Goal: Information Seeking & Learning: Learn about a topic

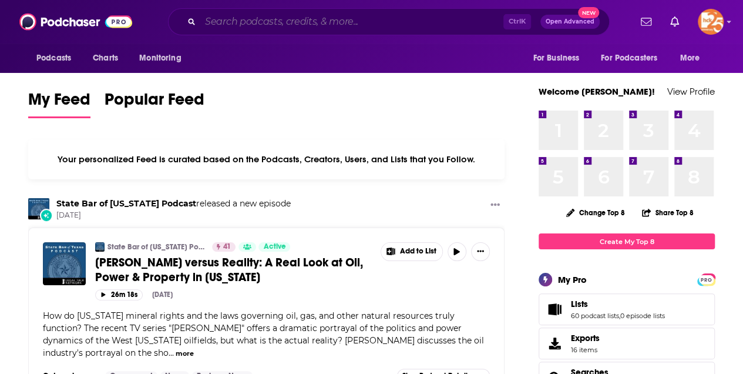
click at [212, 21] on input "Search podcasts, credits, & more..." at bounding box center [351, 21] width 303 height 19
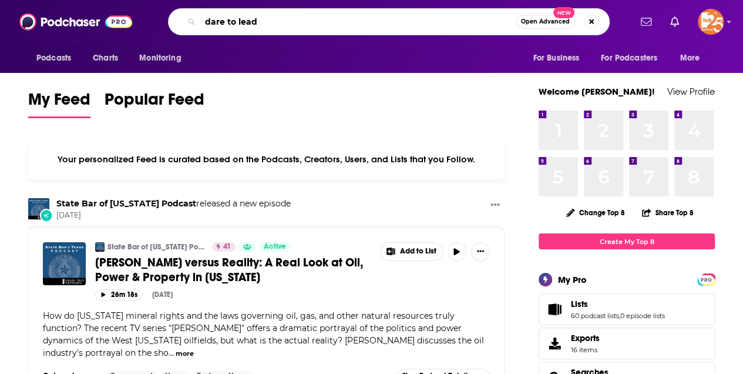
type input "dare to lead"
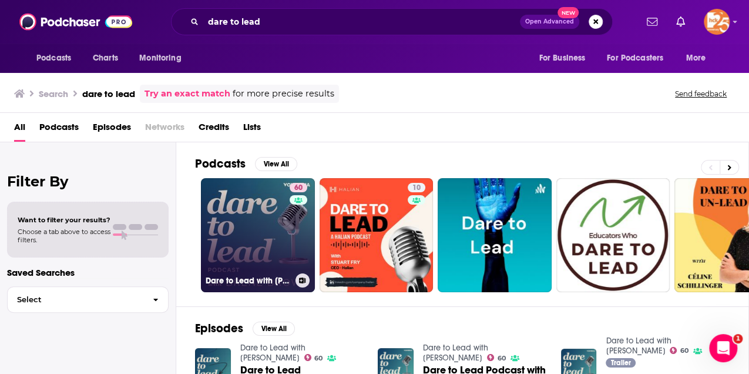
click at [267, 224] on link "60 Dare to Lead with [PERSON_NAME]" at bounding box center [258, 235] width 114 height 114
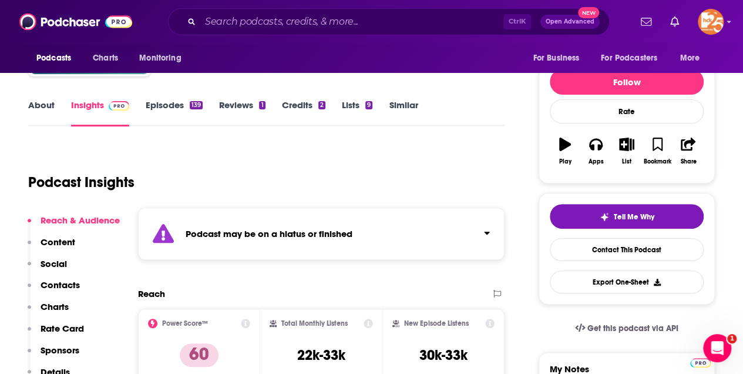
scroll to position [39, 0]
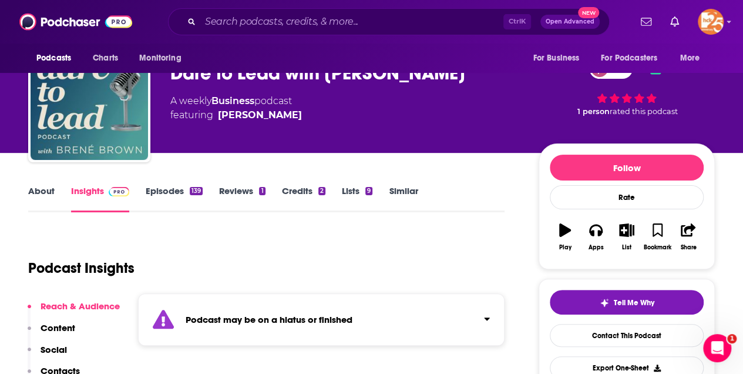
click at [159, 190] on link "Episodes 139" at bounding box center [174, 198] width 57 height 27
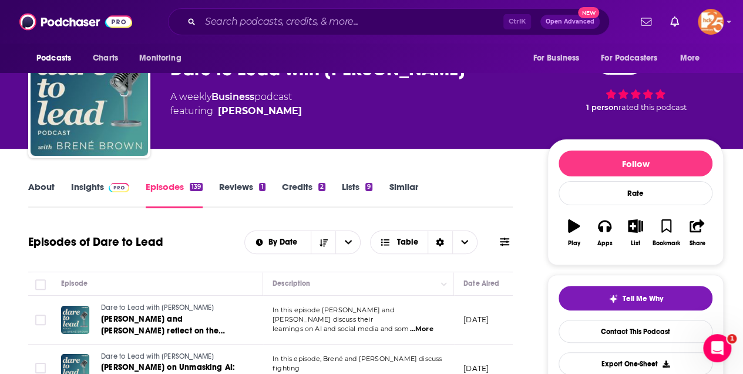
scroll to position [39, 0]
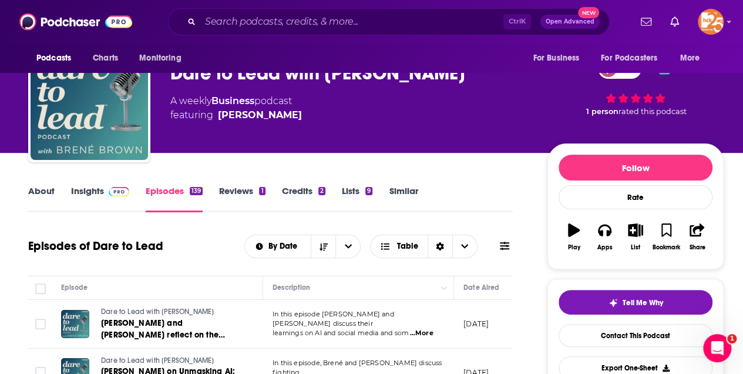
click at [43, 193] on link "About" at bounding box center [41, 198] width 26 height 27
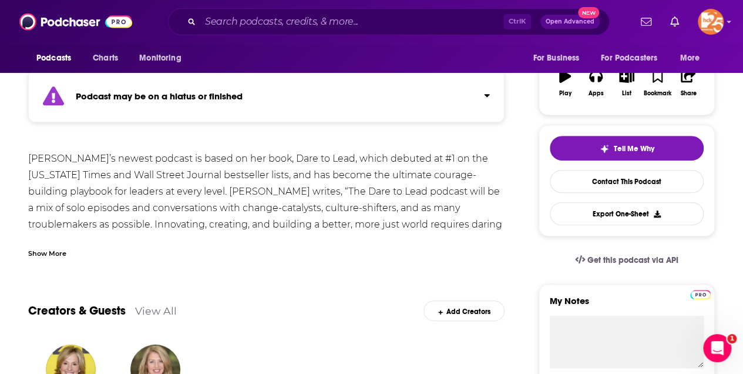
scroll to position [196, 0]
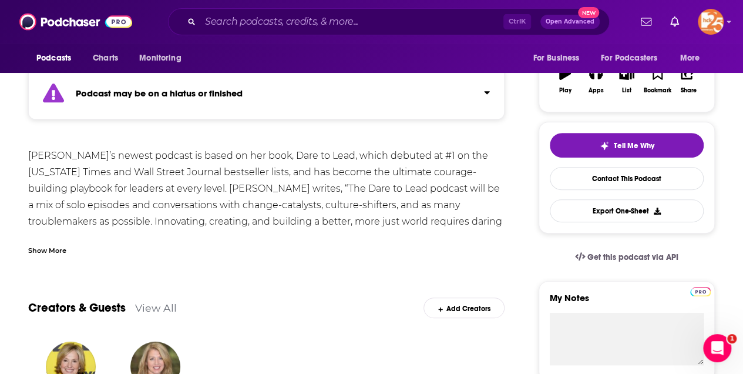
click at [43, 247] on div "Show More" at bounding box center [47, 249] width 38 height 11
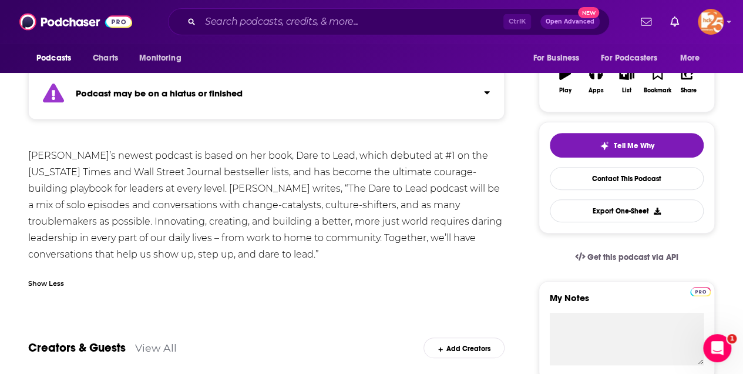
scroll to position [39, 0]
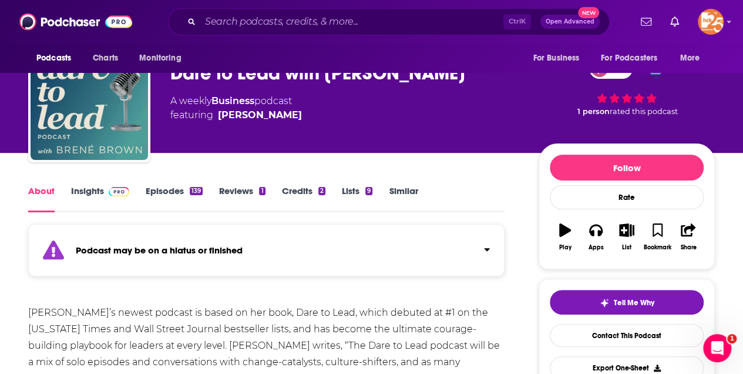
click at [83, 189] on link "Insights" at bounding box center [100, 198] width 58 height 27
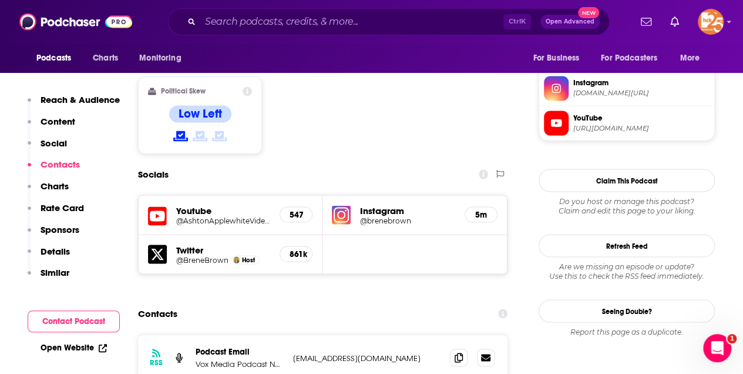
scroll to position [1136, 0]
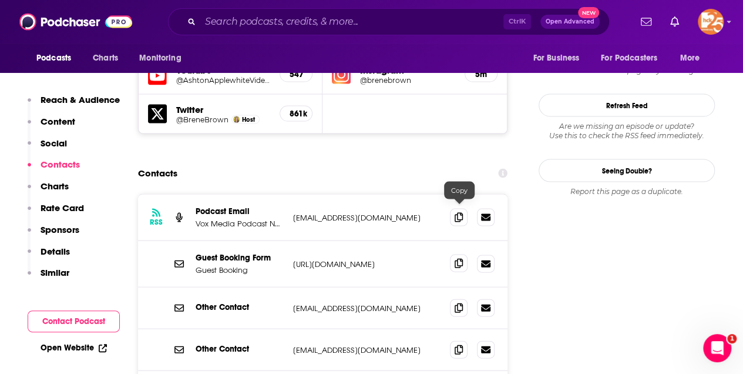
click at [459, 259] on icon at bounding box center [459, 263] width 8 height 9
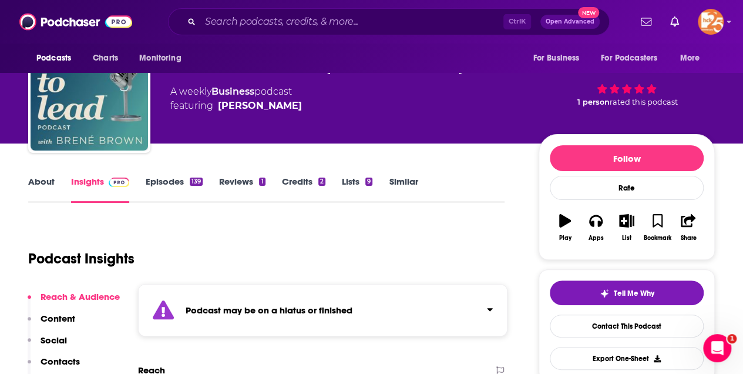
scroll to position [118, 0]
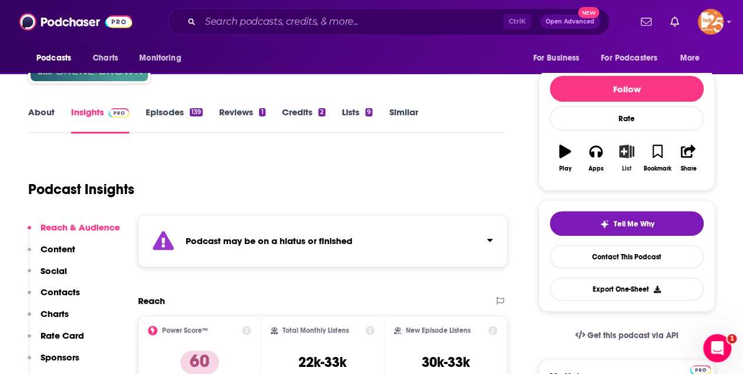
click at [626, 149] on icon "button" at bounding box center [627, 151] width 15 height 13
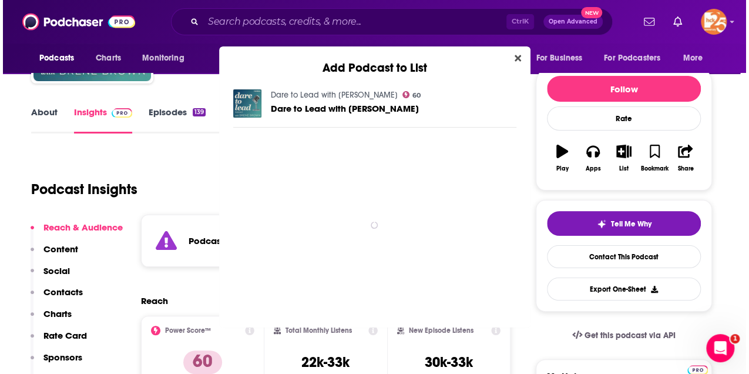
scroll to position [0, 0]
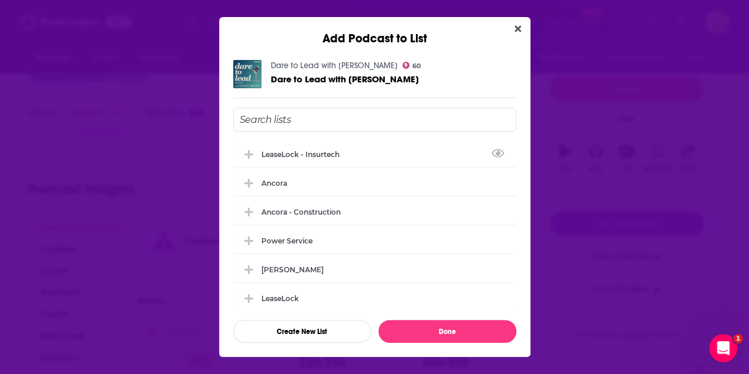
click at [265, 122] on input "Add Podcast To List" at bounding box center [374, 120] width 283 height 24
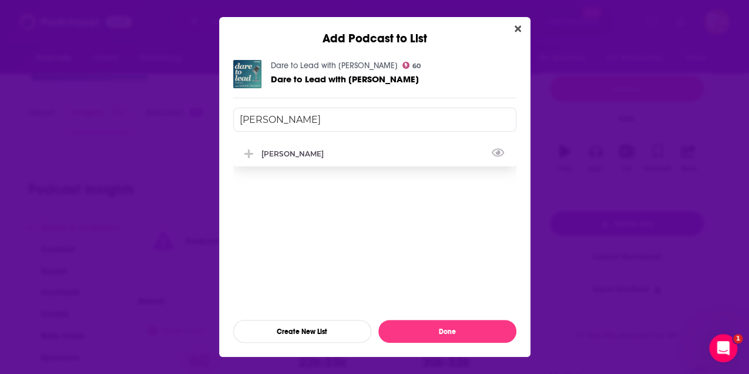
click at [270, 147] on div "[PERSON_NAME]" at bounding box center [374, 153] width 283 height 26
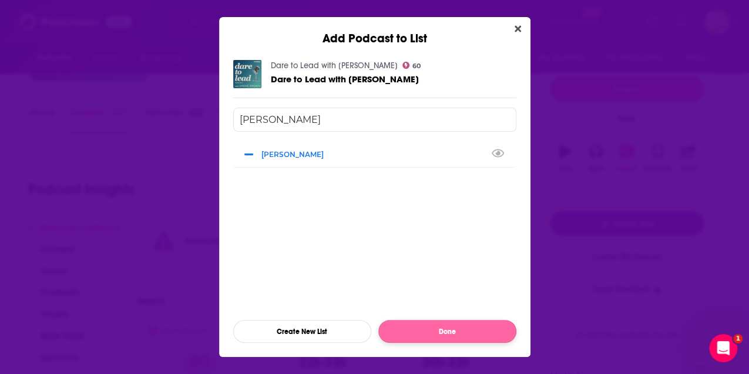
type input "[PERSON_NAME]"
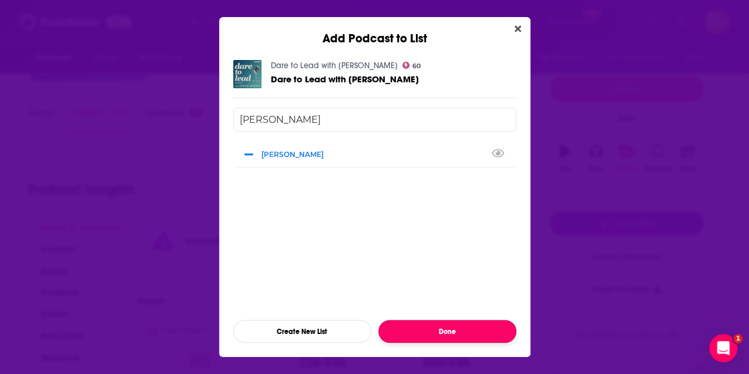
click at [437, 331] on button "Done" at bounding box center [447, 331] width 138 height 23
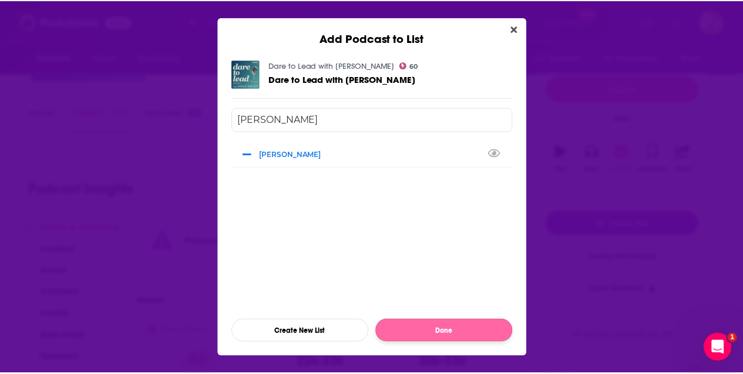
scroll to position [118, 0]
